Goal: Register for event/course

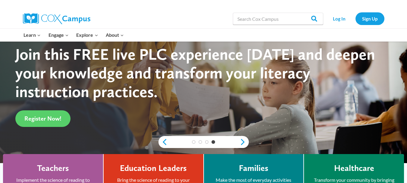
scroll to position [79, 0]
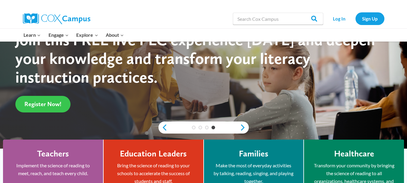
click at [47, 101] on span "Register Now!" at bounding box center [42, 103] width 37 height 7
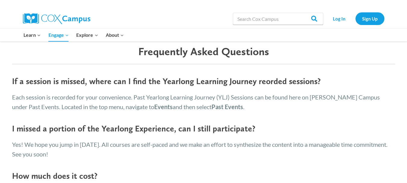
scroll to position [902, 0]
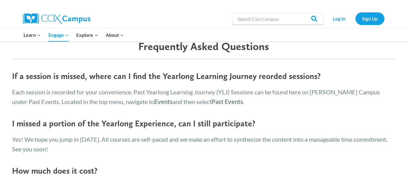
drag, startPoint x: 407, startPoint y: 23, endPoint x: 400, endPoint y: 128, distance: 105.5
click at [369, 20] on link "Sign Up" at bounding box center [369, 18] width 29 height 12
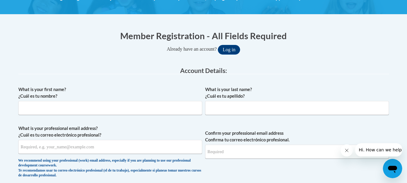
scroll to position [100, 0]
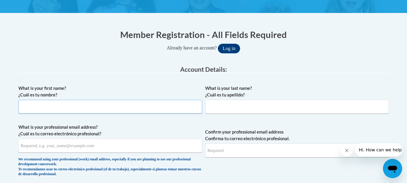
click at [33, 104] on input "What is your first name? ¿Cuál es tu nombre?" at bounding box center [110, 107] width 184 height 14
type input "Ursula"
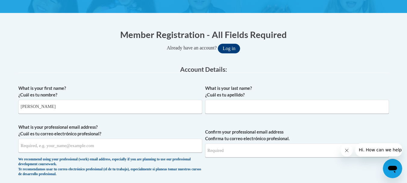
type input "Carter"
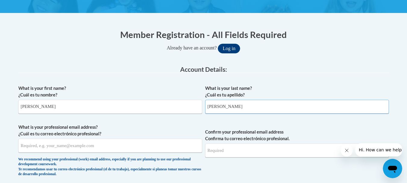
type input "ursula.carter@yahoo.com"
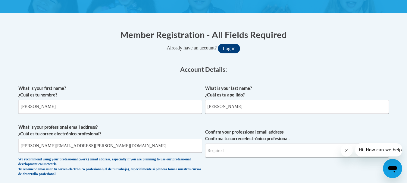
type input "ursula.carter@yahoo.com"
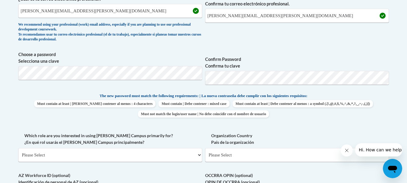
scroll to position [236, 0]
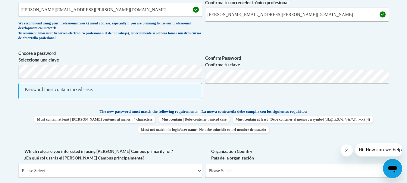
click at [387, 104] on span "Confirm Password Confirma tu clave" at bounding box center [297, 77] width 184 height 55
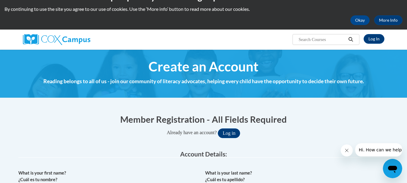
scroll to position [14, 0]
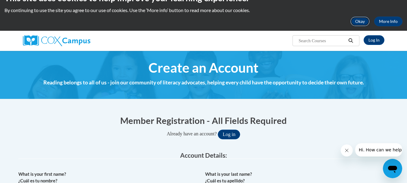
click at [361, 19] on button "Okay" at bounding box center [359, 22] width 19 height 10
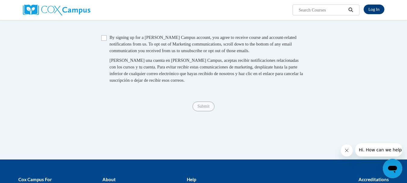
scroll to position [426, 0]
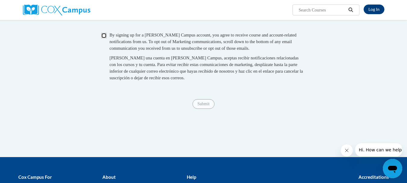
click at [102, 38] on input "Checkbox" at bounding box center [103, 35] width 5 height 5
checkbox input "true"
click at [197, 106] on span "Submit" at bounding box center [203, 103] width 22 height 5
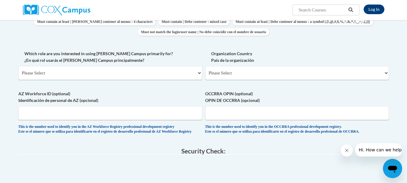
scroll to position [260, 0]
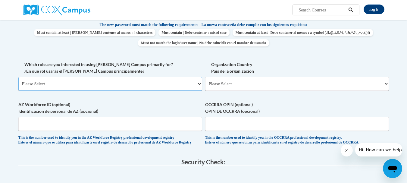
click at [200, 84] on select "Please Select College/University | Colegio/Universidad Community/Nonprofit Part…" at bounding box center [110, 84] width 184 height 14
select select "fbf2d438-af2f-41f8-98f1-81c410e29de3"
click at [18, 77] on select "Please Select College/University | Colegio/Universidad Community/Nonprofit Part…" at bounding box center [110, 84] width 184 height 14
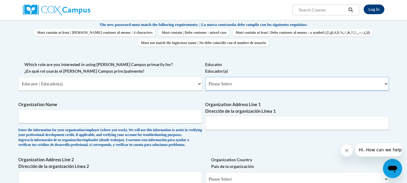
click at [385, 83] on select "Please Select Early Learning/Daycare Teacher/Family Home Care Provider | Maestr…" at bounding box center [297, 84] width 184 height 14
select select "5e2af403-4f2c-4e49-a02f-103e55d7b75b"
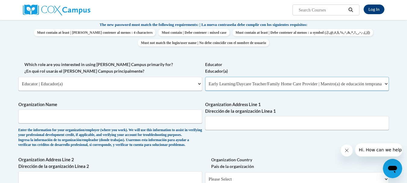
click at [205, 77] on select "Please Select Early Learning/Daycare Teacher/Family Home Care Provider | Maestr…" at bounding box center [297, 84] width 184 height 14
click at [41, 113] on input "Organization Name" at bounding box center [110, 116] width 184 height 14
type input "BRIGHT HORIZONS"
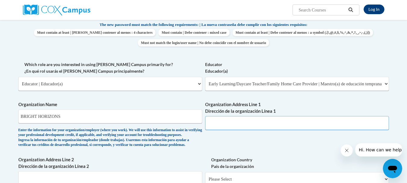
click at [215, 123] on input "Organization Address Line 1 Dirección de la organización Línea 1" at bounding box center [297, 123] width 184 height 14
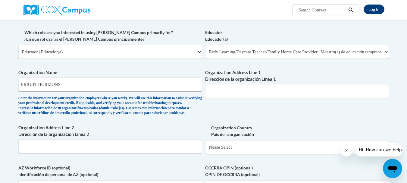
scroll to position [289, 0]
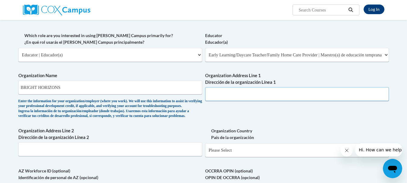
drag, startPoint x: 215, startPoint y: 94, endPoint x: 208, endPoint y: 95, distance: 6.6
click at [208, 95] on input "Organization Address Line 1 Dirección de la organización Línea 1" at bounding box center [297, 94] width 184 height 14
type input "632 South 4th Street"
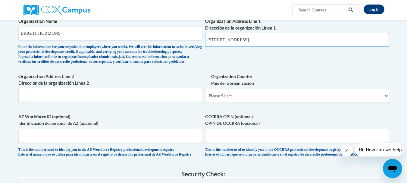
scroll to position [352, 0]
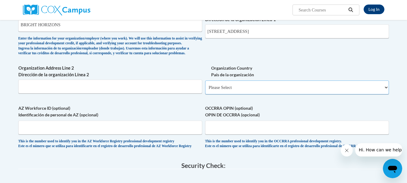
click at [386, 94] on select "Please Select United States | Estados Unidos Outside of the United States | Fue…" at bounding box center [297, 87] width 184 height 14
select select "ad49bcad-a171-4b2e-b99c-48b446064914"
click at [205, 90] on select "Please Select United States | Estados Unidos Outside of the United States | Fue…" at bounding box center [297, 87] width 184 height 14
select select
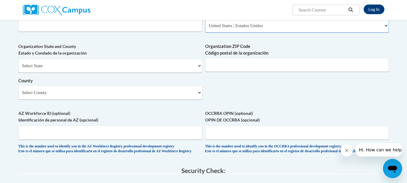
scroll to position [419, 0]
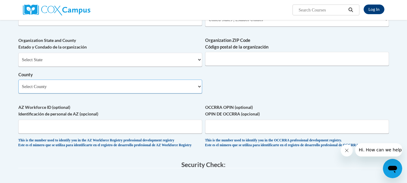
click at [199, 93] on select "Select County Adair Allen Anderson Ballard Barren Bath Bell Boone Bourbon Boyd …" at bounding box center [110, 86] width 184 height 14
select select "Jefferson"
click at [18, 89] on select "Select County Adair Allen Anderson Ballard Barren Bath Bell Boone Bourbon Boyd …" at bounding box center [110, 86] width 184 height 14
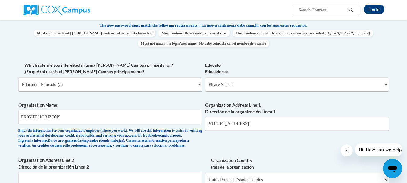
scroll to position [531, 0]
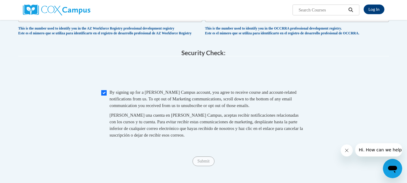
click at [203, 163] on span "Submit" at bounding box center [203, 160] width 22 height 5
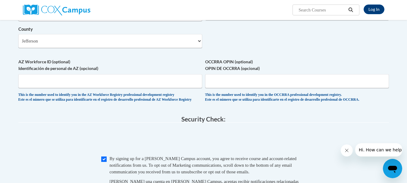
scroll to position [462, 0]
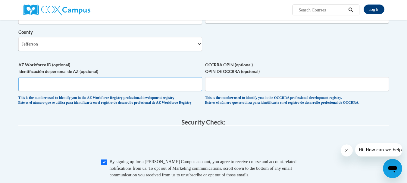
click at [23, 91] on input "AZ Workforce ID (optional) Identificación de personal de AZ (opcional)" at bounding box center [110, 84] width 184 height 14
click at [23, 91] on input "00033110" at bounding box center [110, 84] width 184 height 14
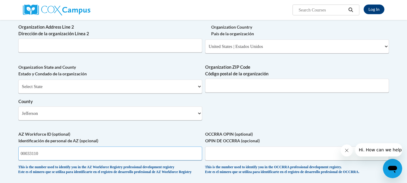
scroll to position [390, 0]
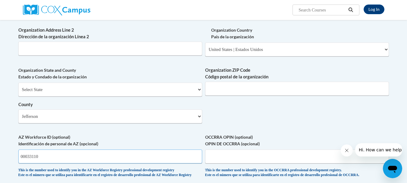
type input "00033110"
click at [211, 95] on input "Organization ZIP Code Código postal de la organización" at bounding box center [297, 89] width 184 height 14
type input "40202"
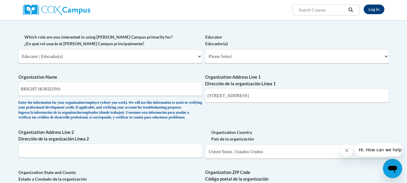
scroll to position [286, 0]
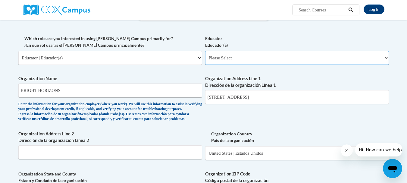
click at [385, 60] on select "Please Select Early Learning/Daycare Teacher/Family Home Care Provider | Maestr…" at bounding box center [297, 58] width 184 height 14
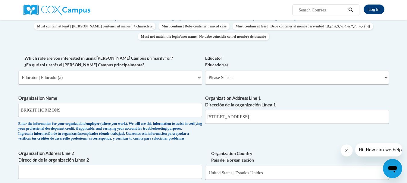
scroll to position [262, 0]
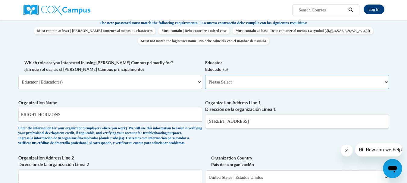
click at [386, 82] on select "Please Select Early Learning/Daycare Teacher/Family Home Care Provider | Maestr…" at bounding box center [297, 82] width 184 height 14
select select "5e2af403-4f2c-4e49-a02f-103e55d7b75b"
click at [205, 75] on select "Please Select Early Learning/Daycare Teacher/Family Home Care Provider | Maestr…" at bounding box center [297, 82] width 184 height 14
select select "null"
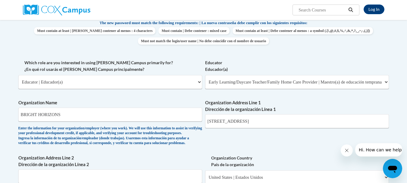
drag, startPoint x: 406, startPoint y: 88, endPoint x: 410, endPoint y: 118, distance: 31.1
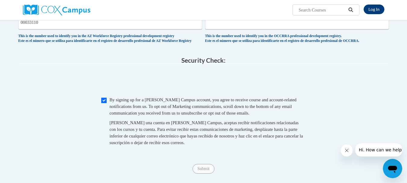
scroll to position [528, 0]
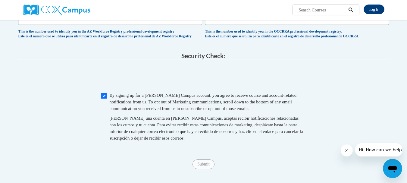
click at [198, 166] on span "Submit" at bounding box center [203, 163] width 22 height 5
click at [199, 166] on span "Submit" at bounding box center [203, 163] width 22 height 5
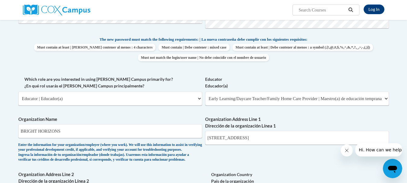
scroll to position [237, 0]
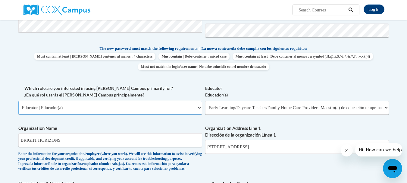
click at [198, 108] on select "Please Select College/University | Colegio/Universidad Community/Nonprofit Part…" at bounding box center [110, 107] width 184 height 14
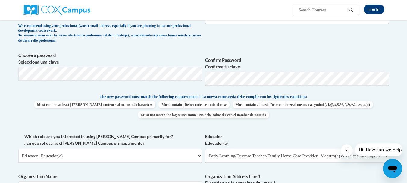
scroll to position [531, 0]
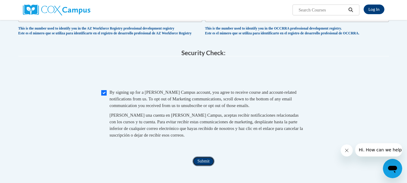
click at [207, 166] on input "Submit" at bounding box center [203, 161] width 22 height 10
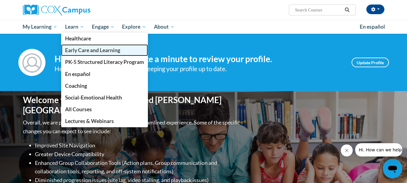
click at [84, 49] on span "Early Care and Learning" at bounding box center [92, 50] width 55 height 6
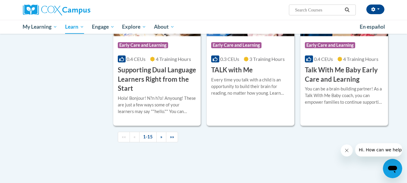
scroll to position [876, 0]
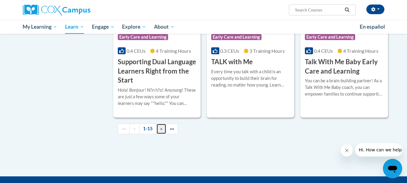
click at [160, 131] on span "»" at bounding box center [161, 128] width 2 height 5
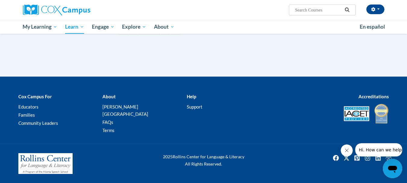
scroll to position [298, 0]
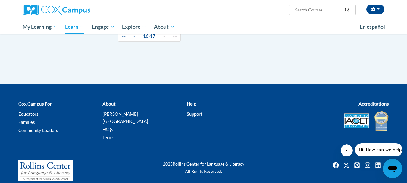
click at [160, 138] on div "Cox Campus For Educators Families Community Leaders About Cox Campus FAQs Terms…" at bounding box center [203, 121] width 407 height 60
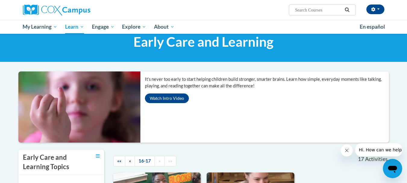
scroll to position [0, 0]
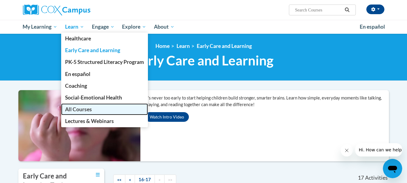
click at [72, 110] on span "All Courses" at bounding box center [78, 109] width 27 height 6
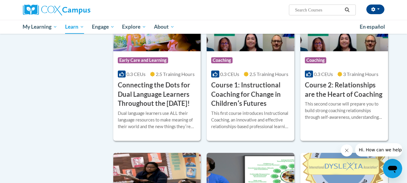
scroll to position [293, 0]
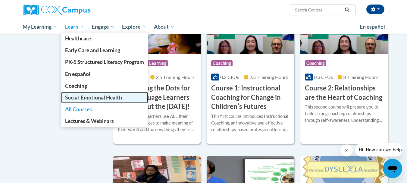
click at [81, 97] on span "Social-Emotional Health" at bounding box center [93, 97] width 57 height 6
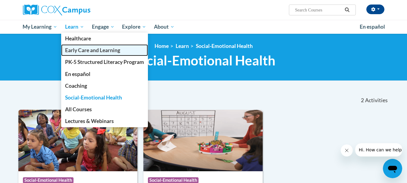
click at [74, 51] on span "Early Care and Learning" at bounding box center [92, 50] width 55 height 6
